Goal: Transaction & Acquisition: Subscribe to service/newsletter

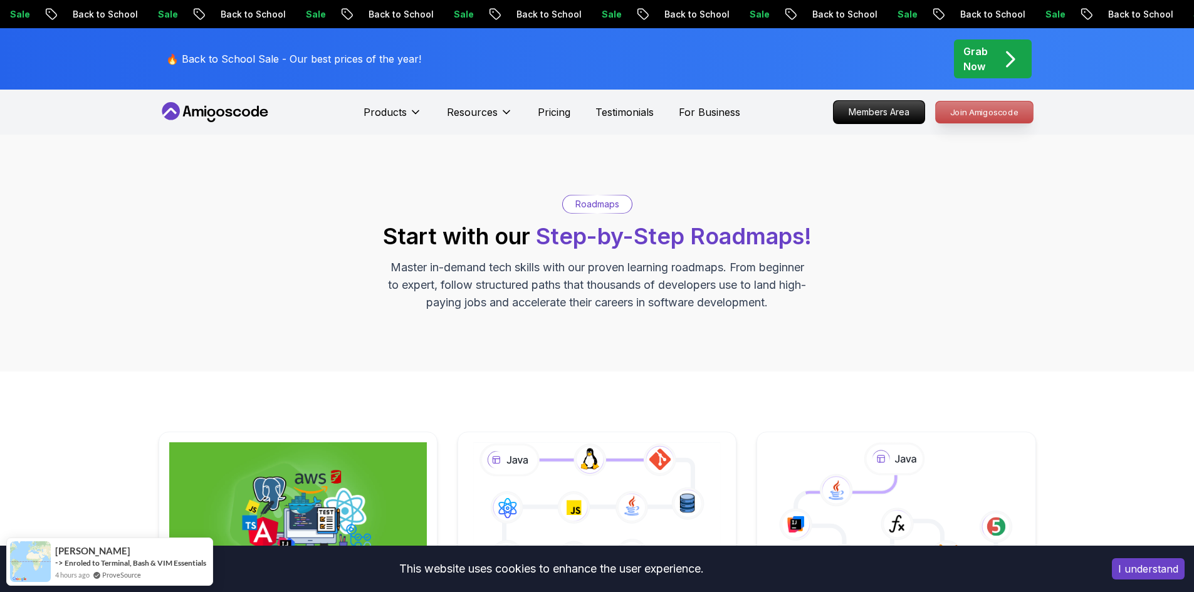
click at [960, 105] on p "Join Amigoscode" at bounding box center [984, 112] width 97 height 21
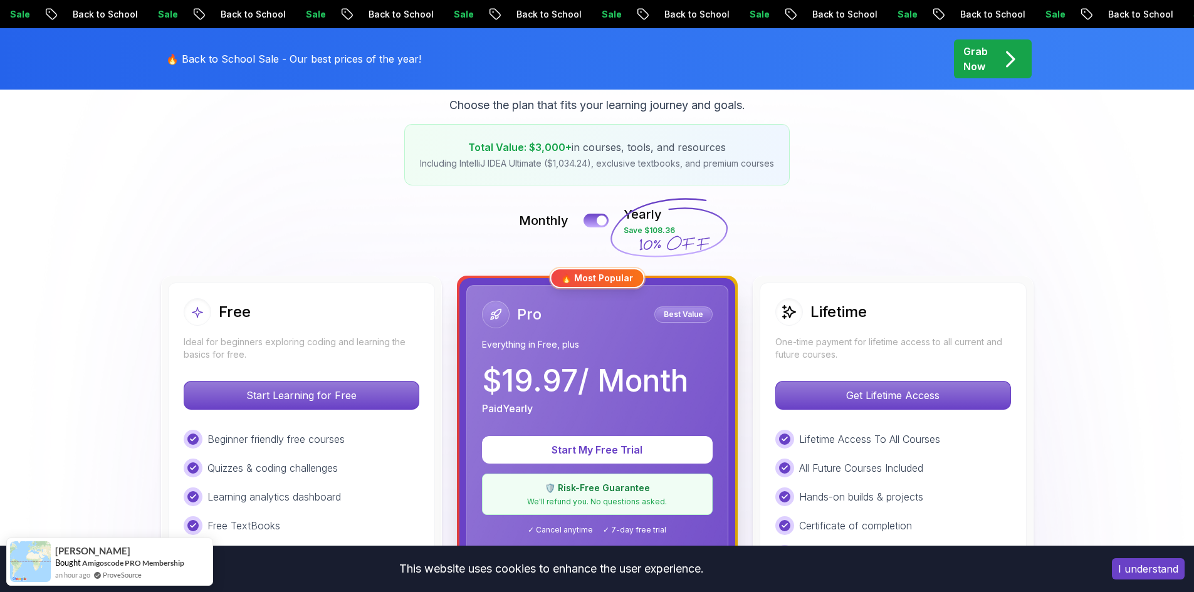
scroll to position [188, 0]
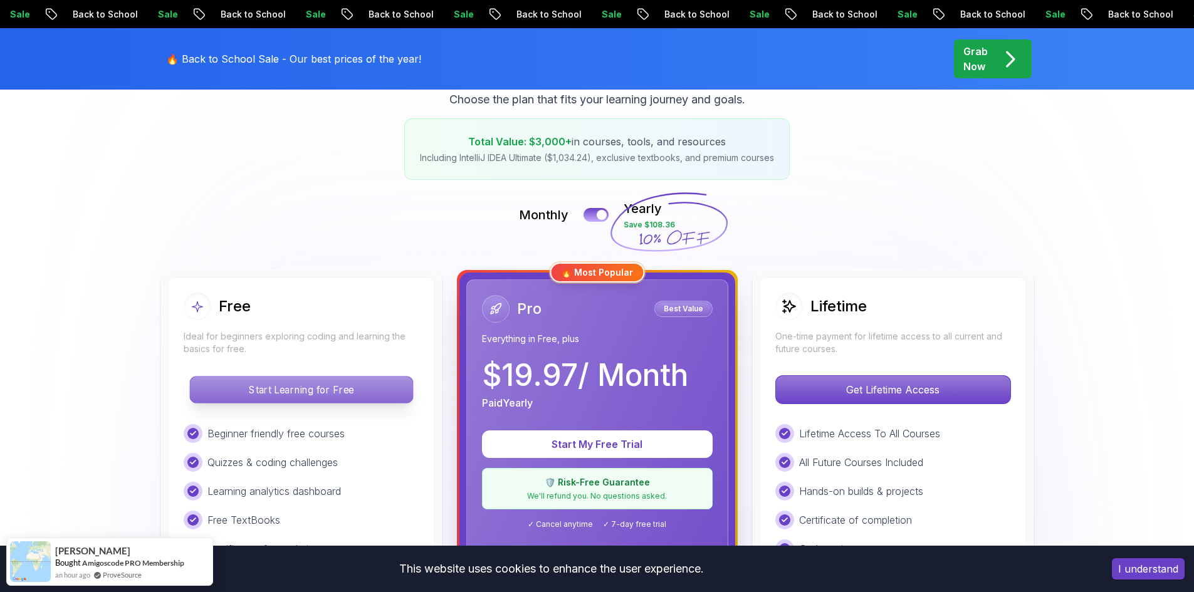
click at [352, 392] on p "Start Learning for Free" at bounding box center [301, 390] width 222 height 26
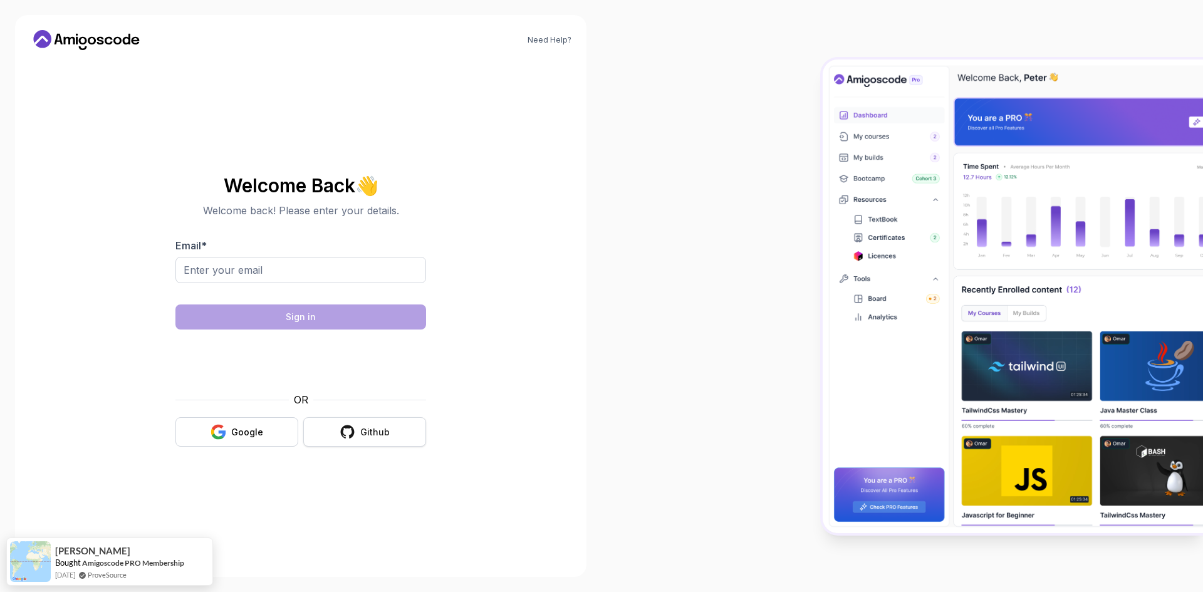
click at [360, 438] on button "Github" at bounding box center [364, 431] width 123 height 29
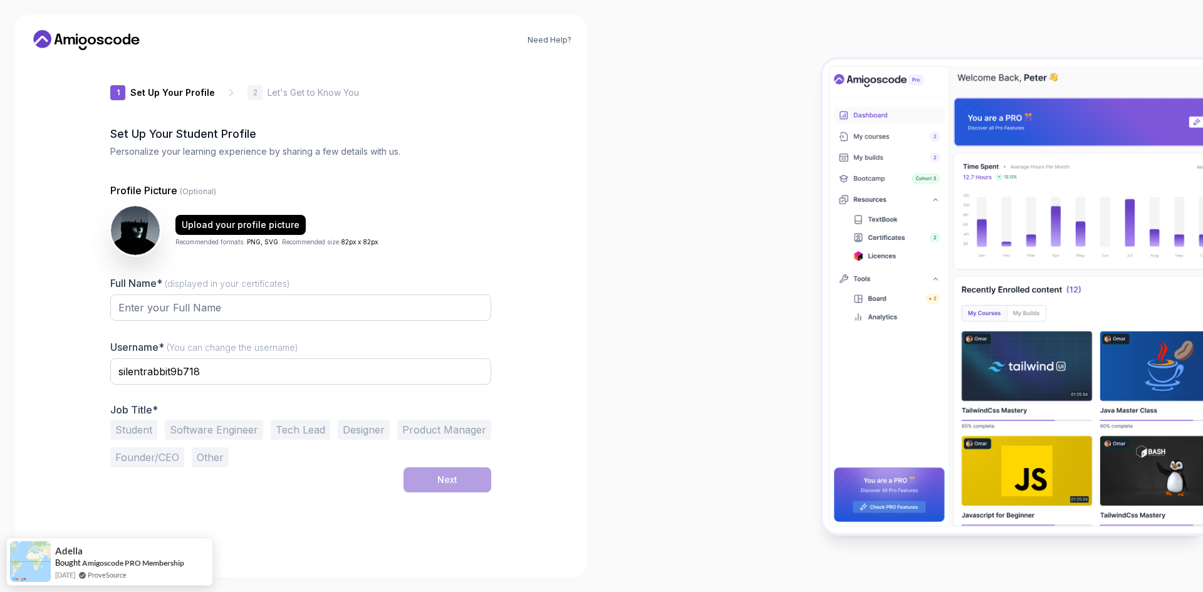
click at [269, 325] on div at bounding box center [300, 328] width 381 height 11
click at [264, 319] on input "Full Name* (displayed in your certificates)" at bounding box center [300, 308] width 381 height 26
type input "[PERSON_NAME]"
type input "qRayne"
click at [210, 426] on button "Software Engineer" at bounding box center [214, 430] width 98 height 20
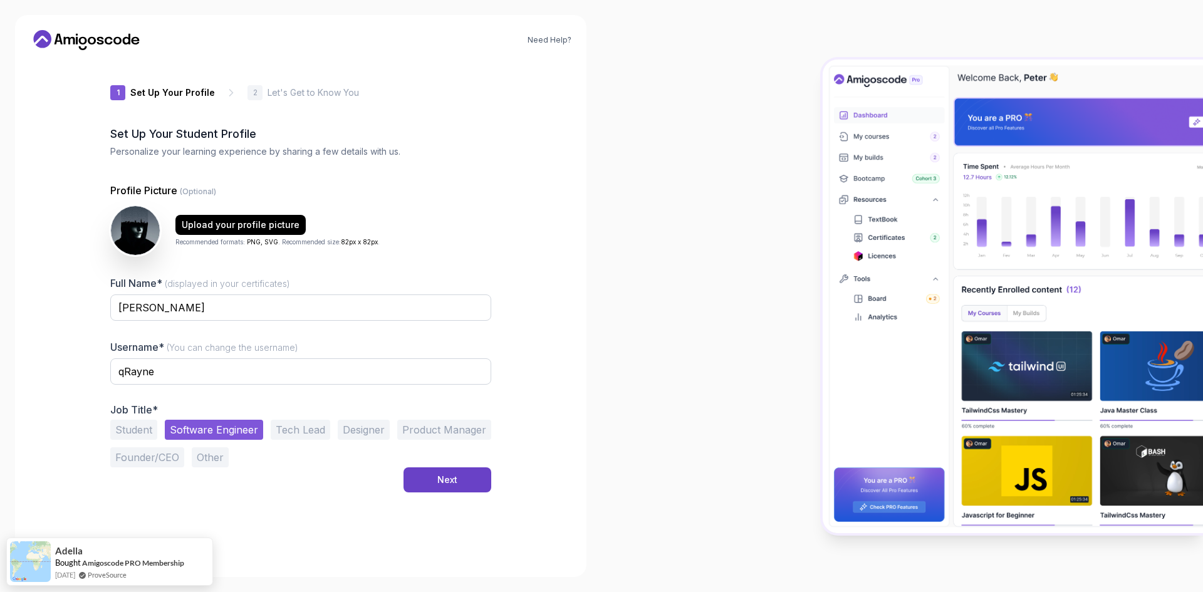
click at [163, 437] on div "Student Software Engineer Tech Lead Designer Product Manager Founder/CEO Other" at bounding box center [300, 444] width 381 height 48
click at [135, 438] on button "Student" at bounding box center [133, 430] width 47 height 20
click at [443, 478] on div "Next" at bounding box center [447, 480] width 20 height 13
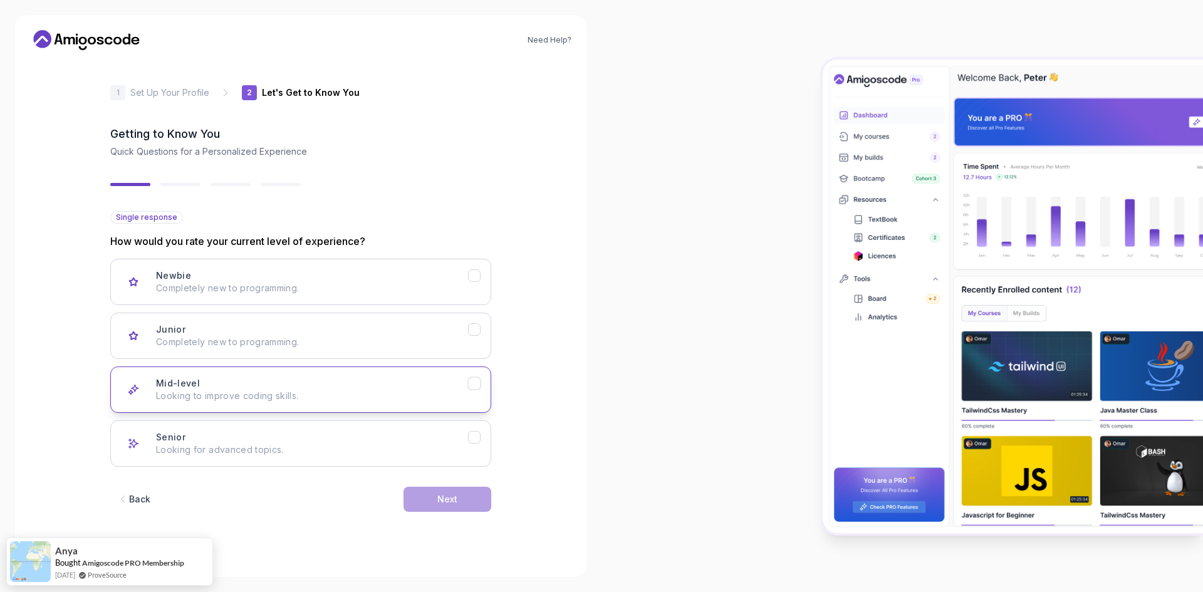
click at [424, 392] on p "Looking to improve coding skills." at bounding box center [312, 396] width 312 height 13
click at [475, 498] on button "Next" at bounding box center [448, 499] width 88 height 25
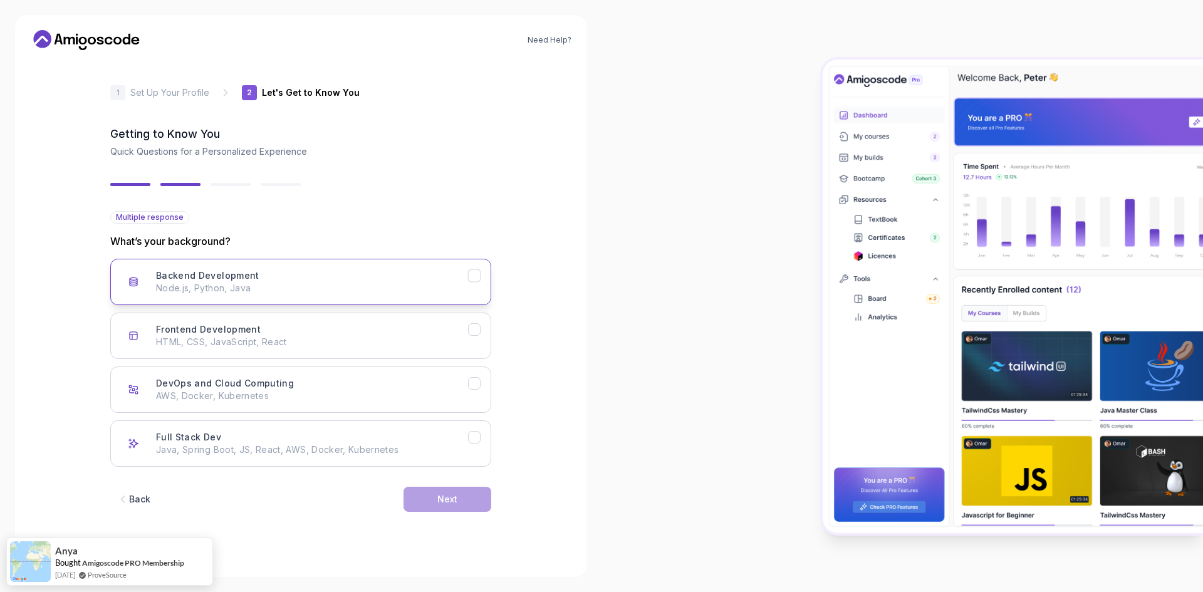
click at [385, 273] on div "Backend Development Node.js, Python, Java" at bounding box center [312, 281] width 312 height 25
click at [335, 321] on button "Frontend Development HTML, CSS, JavaScript, React" at bounding box center [300, 336] width 381 height 46
click at [419, 502] on button "Next" at bounding box center [448, 499] width 88 height 25
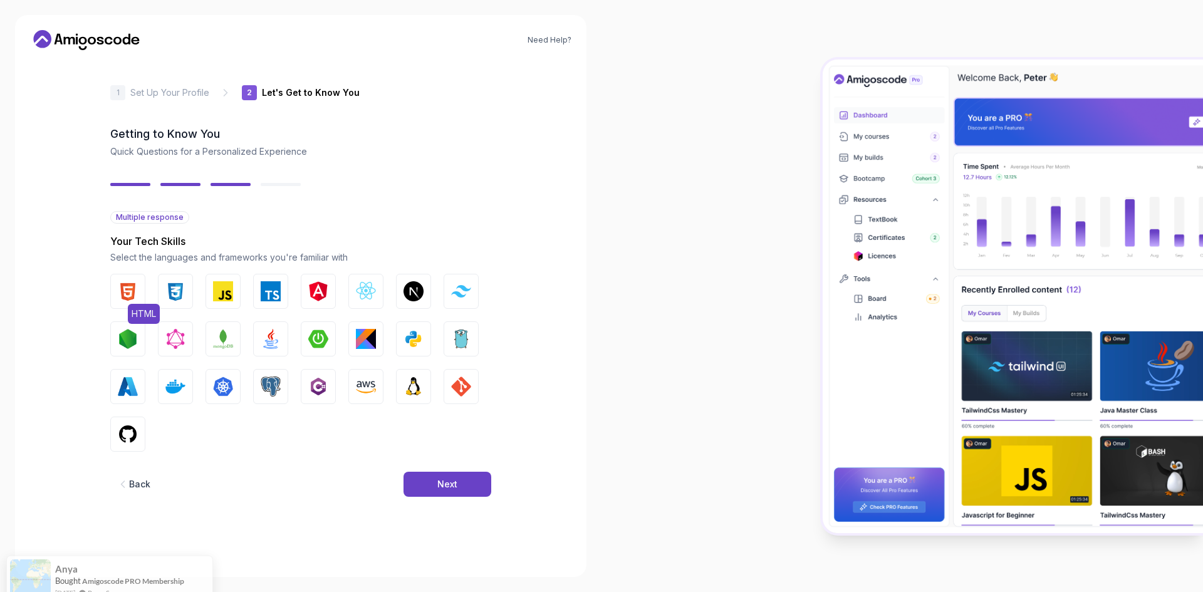
click at [130, 293] on img "button" at bounding box center [128, 291] width 20 height 20
click at [161, 292] on button "CSS" at bounding box center [175, 291] width 35 height 35
click at [229, 294] on img "button" at bounding box center [223, 291] width 20 height 20
click at [276, 276] on button "TypeScript" at bounding box center [270, 291] width 35 height 35
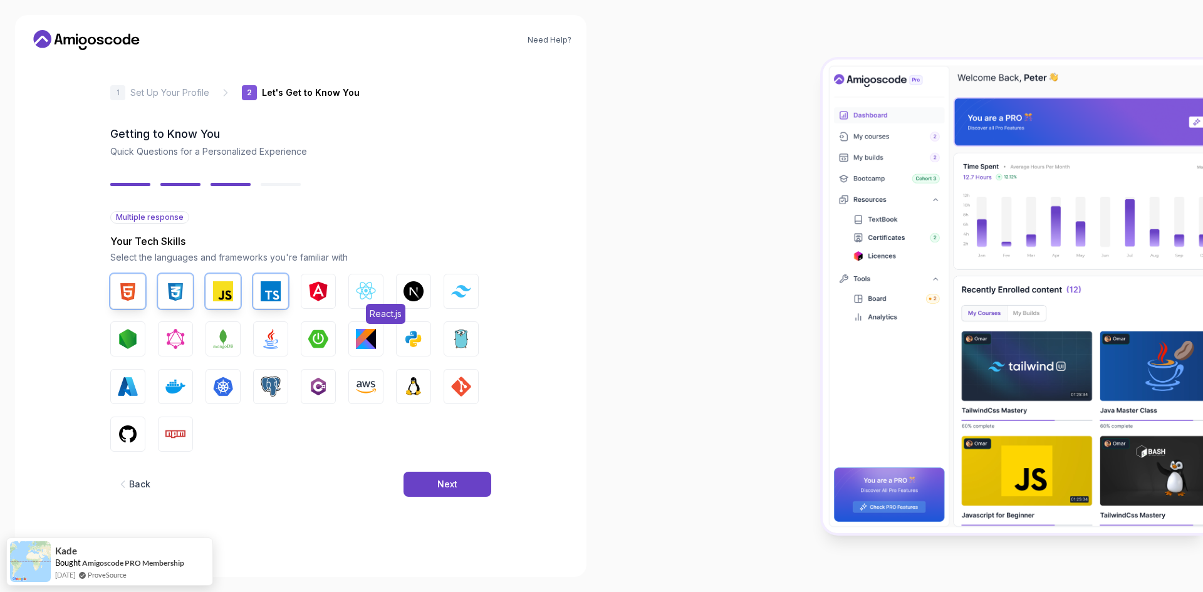
click at [354, 284] on button "React.js" at bounding box center [365, 291] width 35 height 35
click at [399, 342] on button "Python" at bounding box center [413, 338] width 35 height 35
click at [305, 339] on button "Spring Boot" at bounding box center [318, 338] width 35 height 35
click at [325, 332] on img "button" at bounding box center [318, 339] width 20 height 20
click at [280, 340] on img "button" at bounding box center [271, 339] width 20 height 20
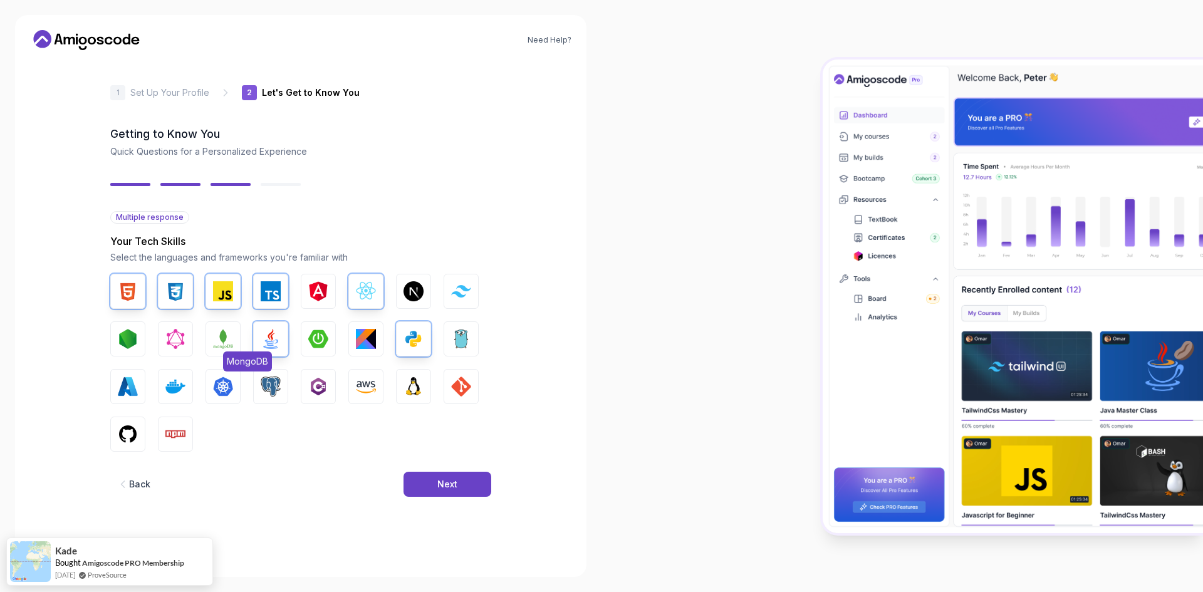
click at [229, 339] on img "button" at bounding box center [223, 339] width 20 height 20
click at [132, 340] on img "button" at bounding box center [128, 339] width 20 height 20
click at [191, 387] on button "Docker" at bounding box center [175, 386] width 35 height 35
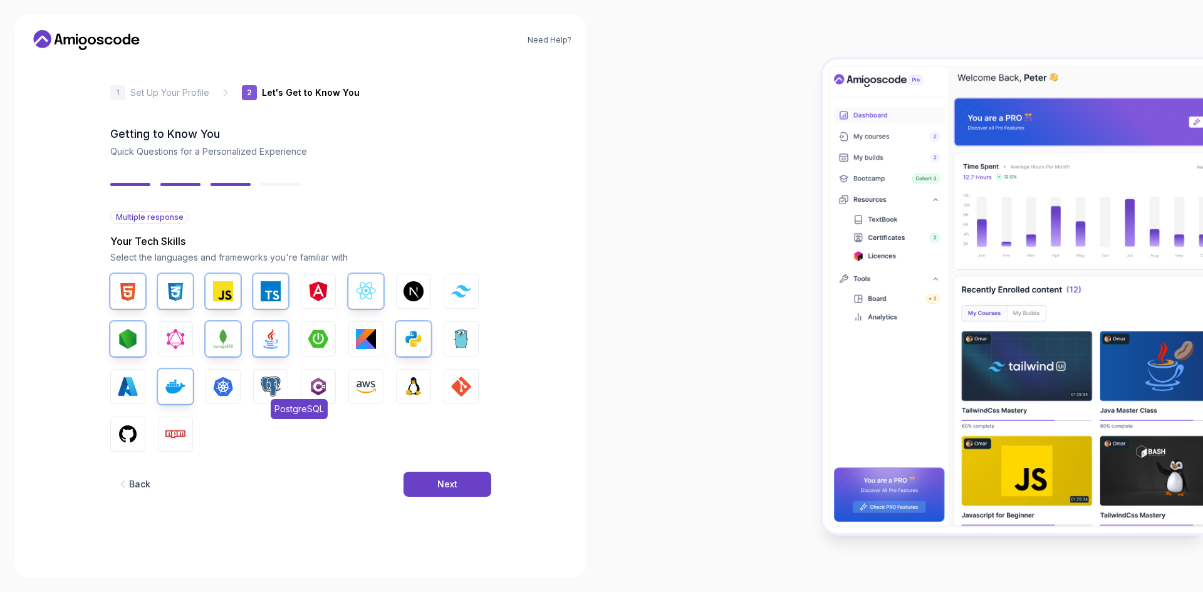
click at [262, 384] on img "button" at bounding box center [271, 387] width 20 height 20
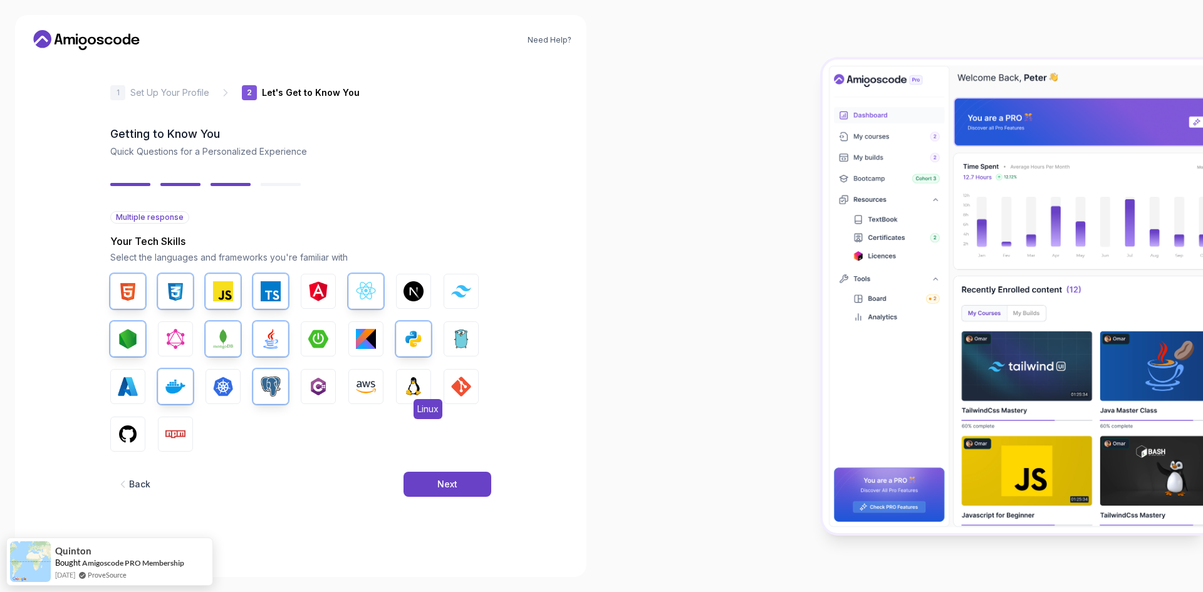
click at [422, 385] on img "button" at bounding box center [414, 387] width 20 height 20
click at [477, 378] on button "GIT" at bounding box center [461, 386] width 35 height 35
click at [127, 419] on button "GitHub" at bounding box center [127, 434] width 35 height 35
click at [186, 434] on button "Npm" at bounding box center [175, 434] width 35 height 35
click at [421, 468] on div "Back Next" at bounding box center [300, 484] width 381 height 65
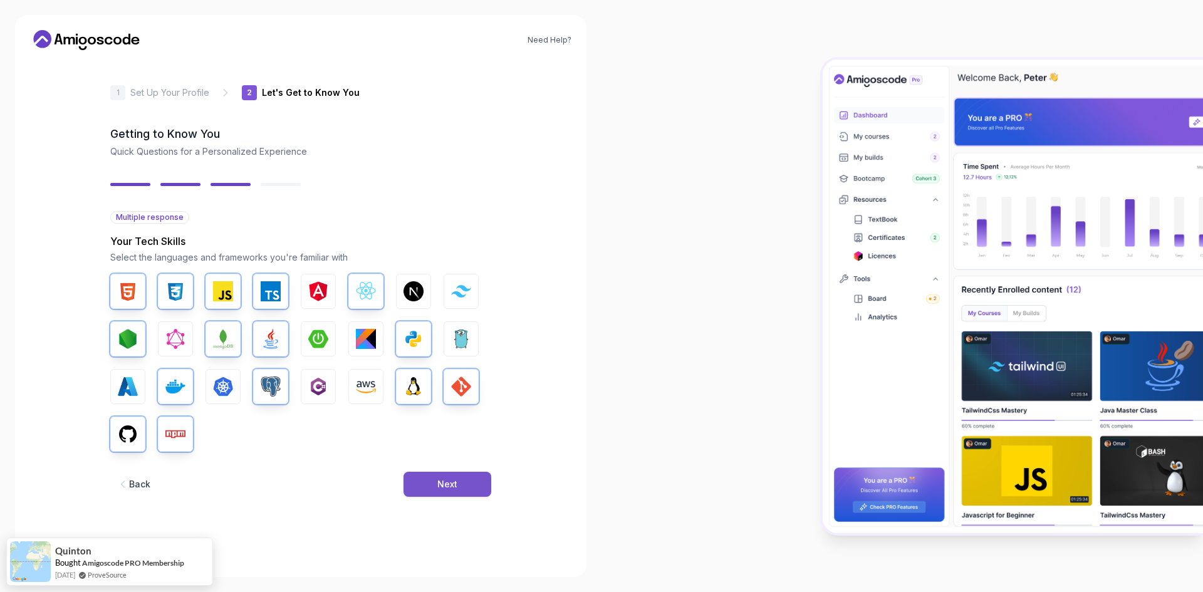
click at [436, 480] on button "Next" at bounding box center [448, 484] width 88 height 25
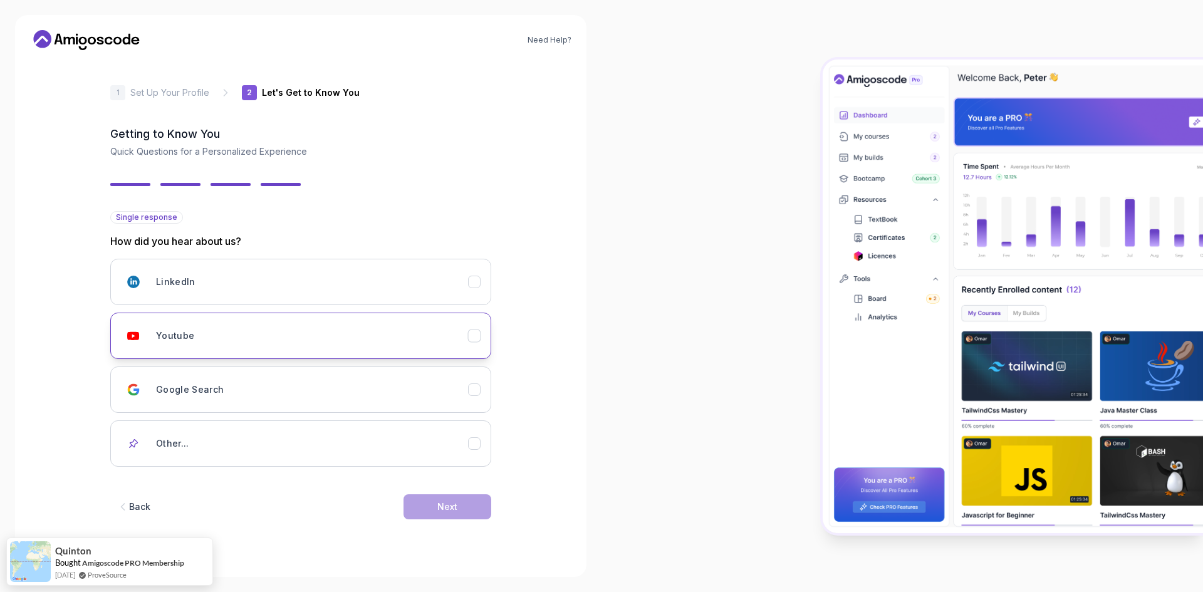
click at [225, 347] on div "Youtube" at bounding box center [312, 335] width 312 height 25
click at [420, 515] on button "Next" at bounding box center [448, 506] width 88 height 25
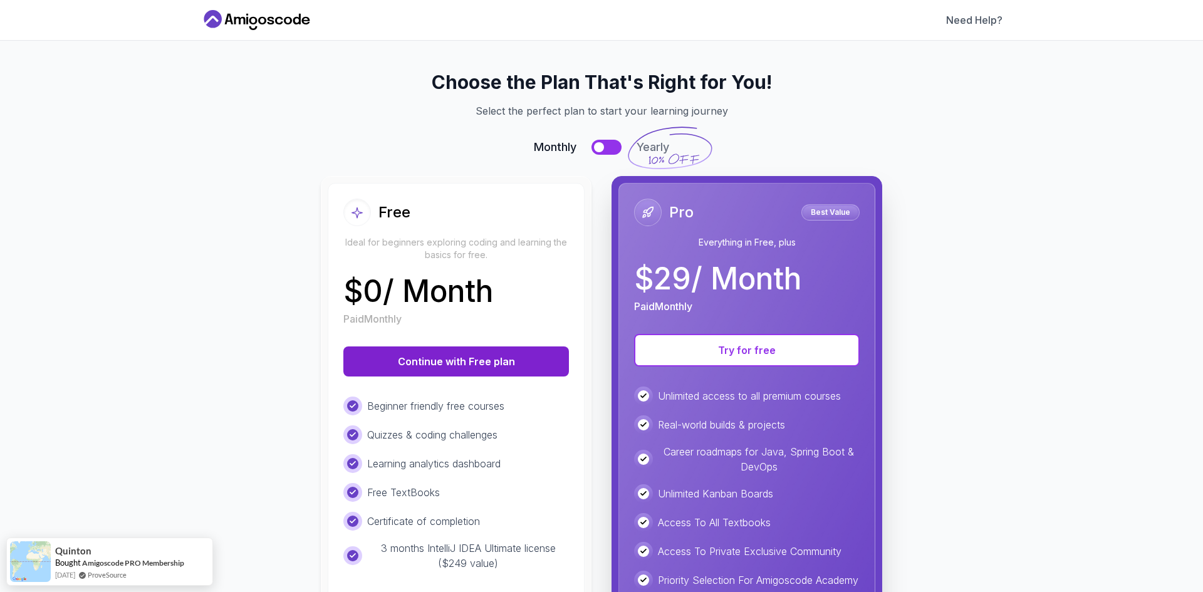
click at [466, 372] on button "Continue with Free plan" at bounding box center [456, 362] width 226 height 30
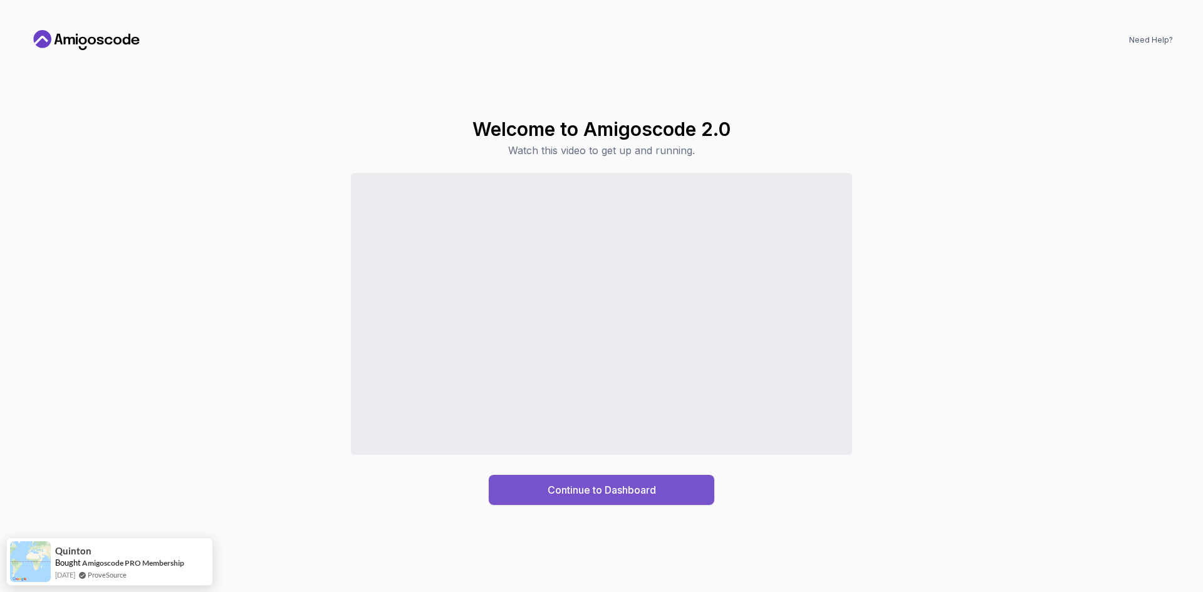
click at [615, 491] on div "Continue to Dashboard" at bounding box center [602, 490] width 108 height 15
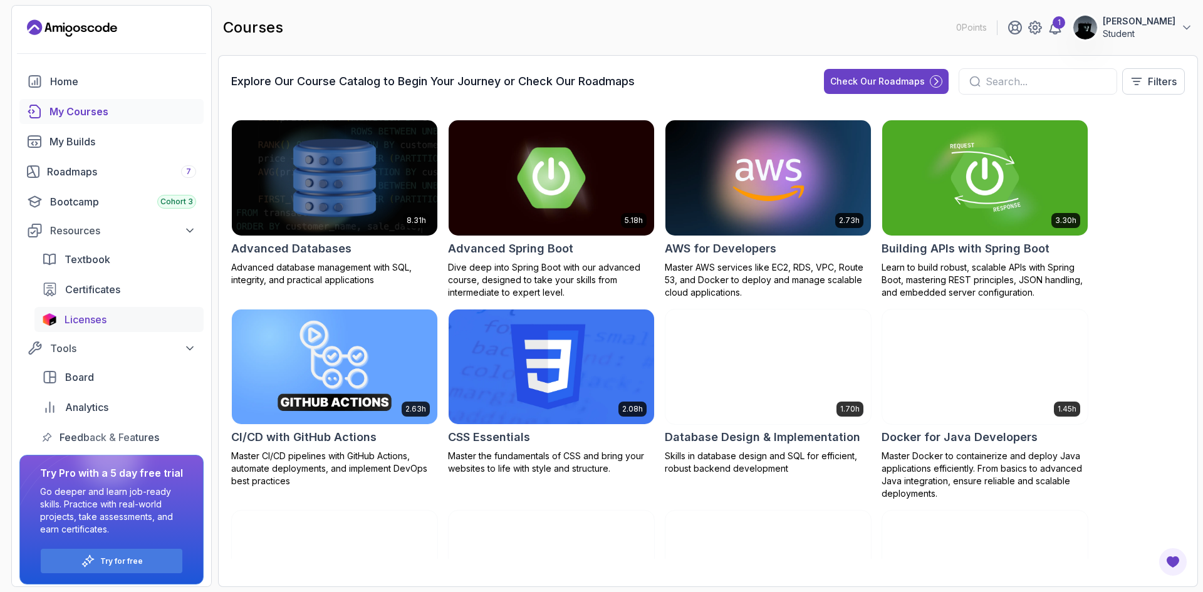
click at [91, 308] on link "Licenses" at bounding box center [118, 319] width 169 height 25
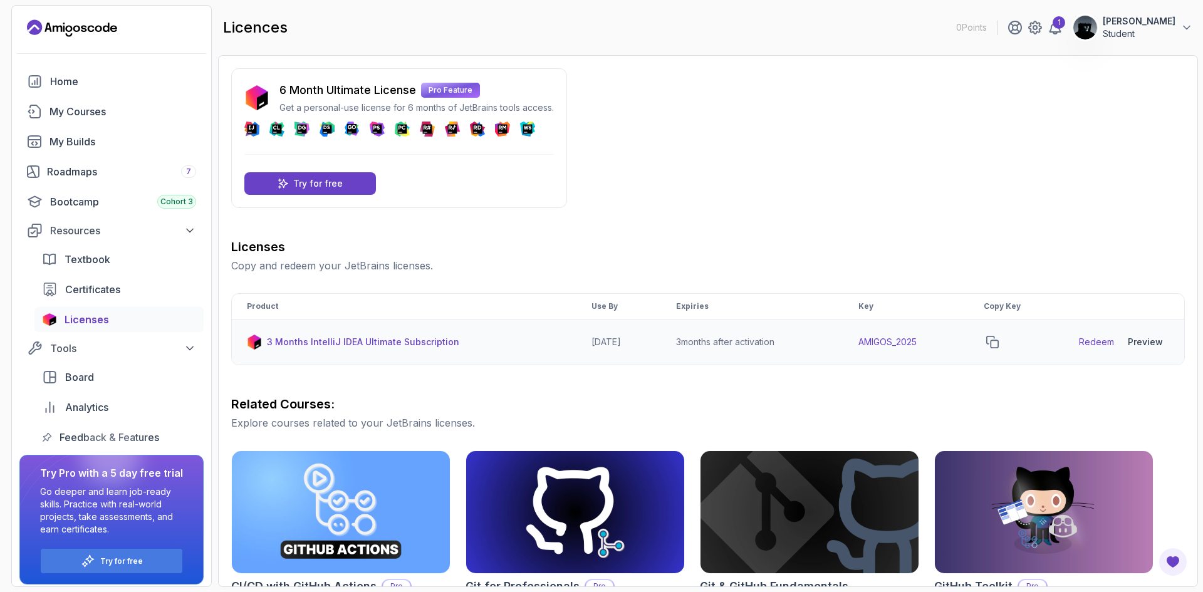
click at [1106, 345] on link "Redeem" at bounding box center [1096, 342] width 35 height 13
click at [889, 340] on td "AMIGOS_2025" at bounding box center [906, 343] width 125 height 46
copy td "AMIGOS_2025"
